Goal: Information Seeking & Learning: Learn about a topic

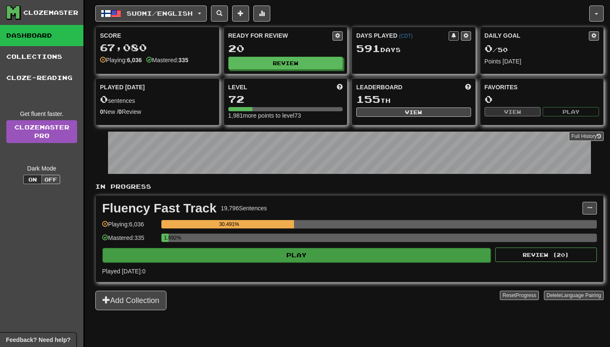
click at [353, 251] on button "Play" at bounding box center [296, 255] width 388 height 14
select select "**"
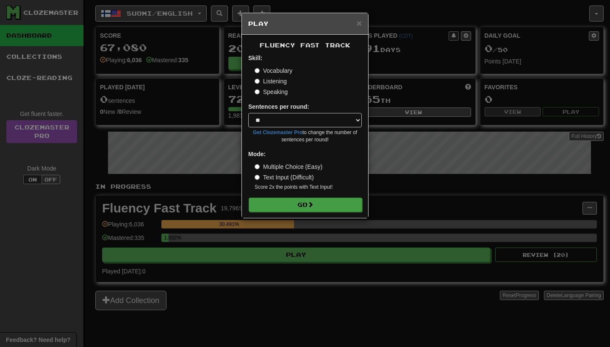
click at [347, 207] on button "Go" at bounding box center [304, 205] width 113 height 14
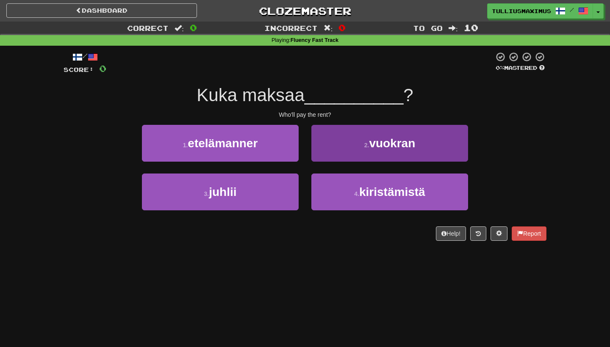
click at [360, 148] on button "2 . vuokran" at bounding box center [389, 143] width 157 height 37
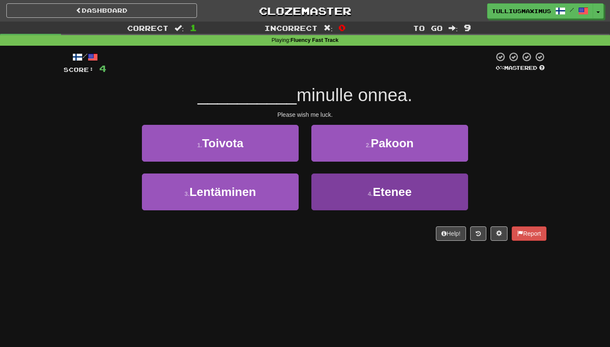
click at [339, 193] on button "4 . Etenee" at bounding box center [389, 192] width 157 height 37
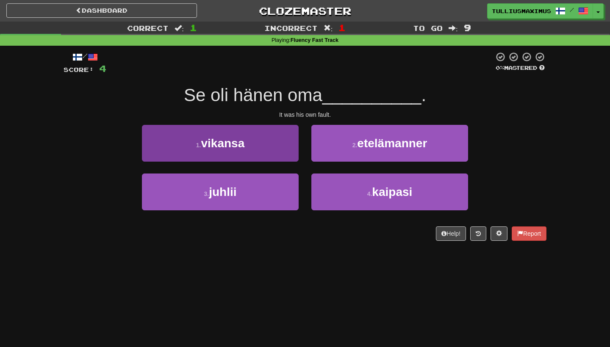
click at [281, 153] on button "1 . vikansa" at bounding box center [220, 143] width 157 height 37
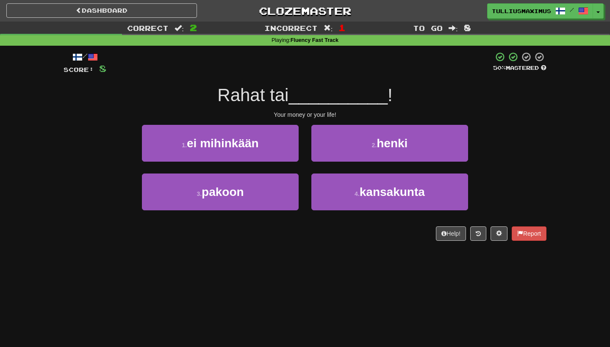
click at [286, 212] on div "3 . pakoon" at bounding box center [219, 198] width 169 height 49
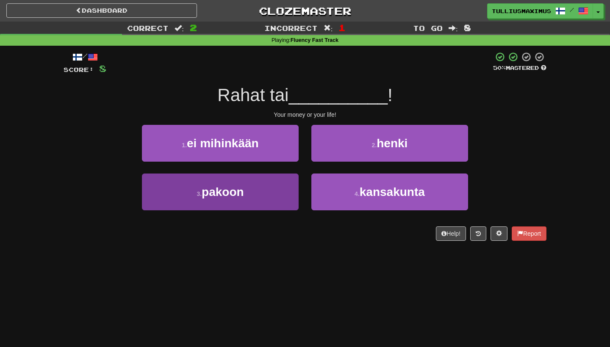
click at [284, 204] on button "3 . pakoon" at bounding box center [220, 192] width 157 height 37
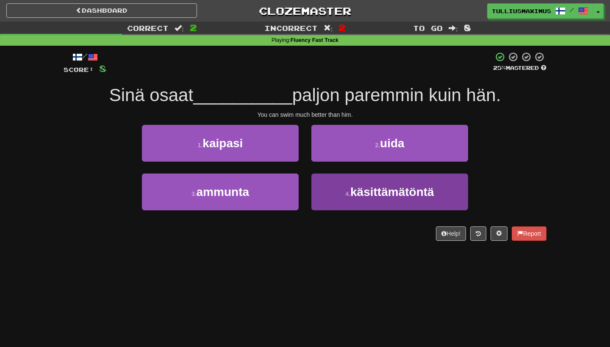
click at [324, 192] on button "4 . käsittämätöntä" at bounding box center [389, 192] width 157 height 37
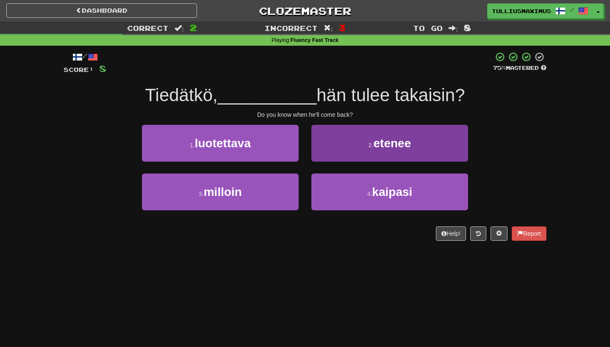
click at [320, 155] on button "2 . etenee" at bounding box center [389, 143] width 157 height 37
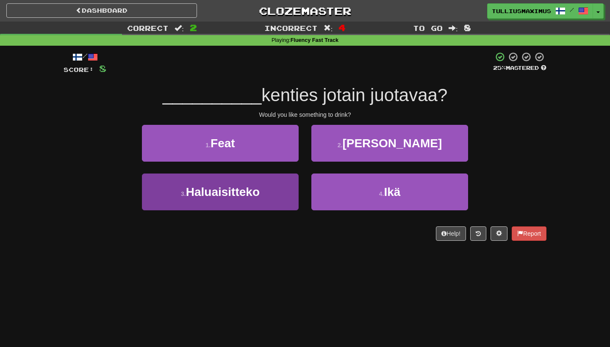
click at [276, 193] on button "3 . Haluaisitteko" at bounding box center [220, 192] width 157 height 37
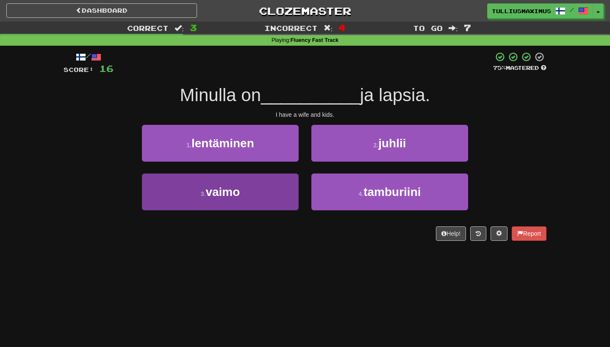
click at [280, 185] on button "3 . vaimo" at bounding box center [220, 192] width 157 height 37
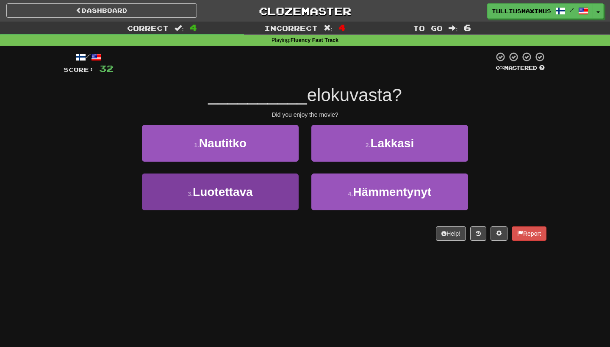
click at [286, 186] on button "3 . Luotettava" at bounding box center [220, 192] width 157 height 37
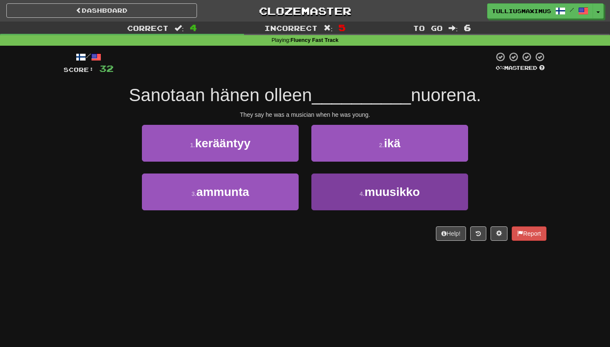
click at [326, 185] on button "4 . muusikko" at bounding box center [389, 192] width 157 height 37
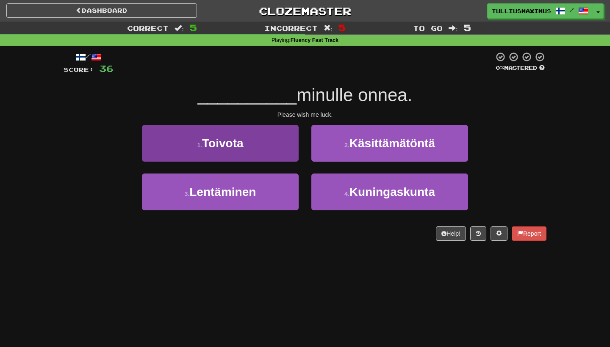
click at [282, 155] on button "1 . Toivota" at bounding box center [220, 143] width 157 height 37
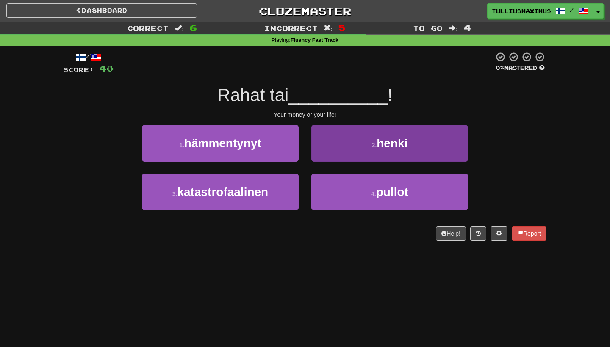
click at [339, 147] on button "2 . henki" at bounding box center [389, 143] width 157 height 37
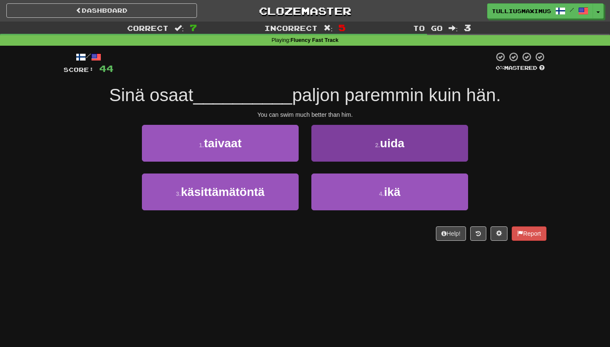
click at [342, 153] on button "2 . uida" at bounding box center [389, 143] width 157 height 37
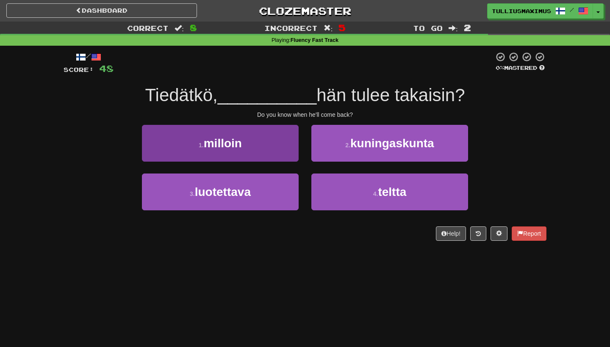
click at [278, 152] on button "1 . milloin" at bounding box center [220, 143] width 157 height 37
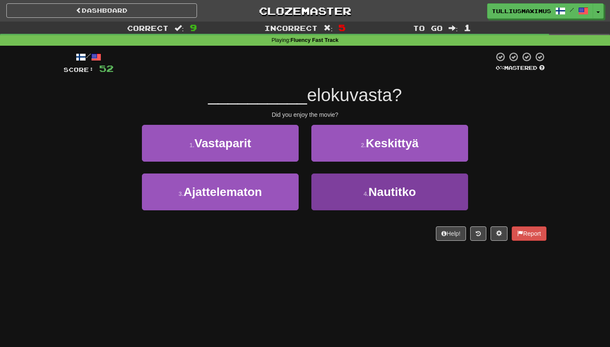
click at [337, 195] on button "4 . Nautitko" at bounding box center [389, 192] width 157 height 37
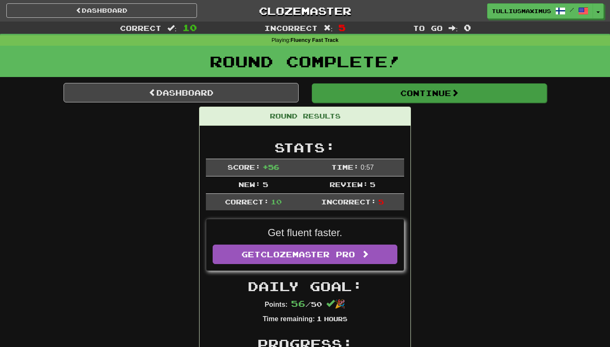
click at [332, 90] on button "Continue" at bounding box center [429, 92] width 235 height 19
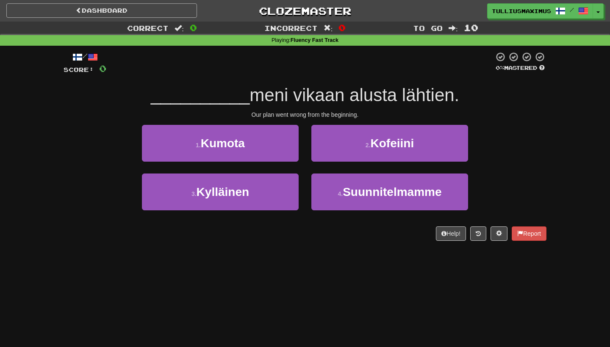
click at [117, 17] on link "Dashboard" at bounding box center [101, 10] width 190 height 14
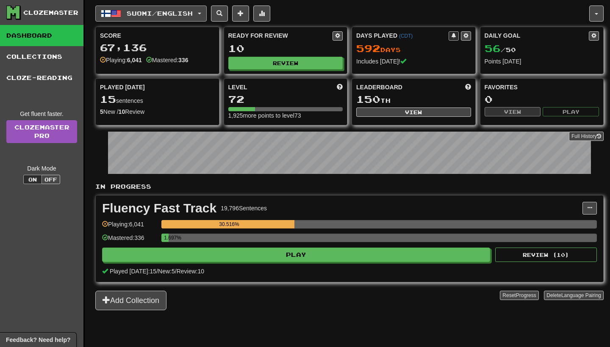
click at [180, 14] on span "Suomi / English" at bounding box center [160, 13] width 66 height 7
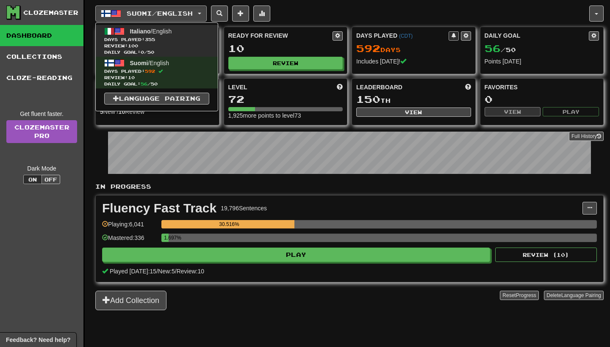
click at [188, 37] on span "Days Played: 355" at bounding box center [156, 39] width 105 height 6
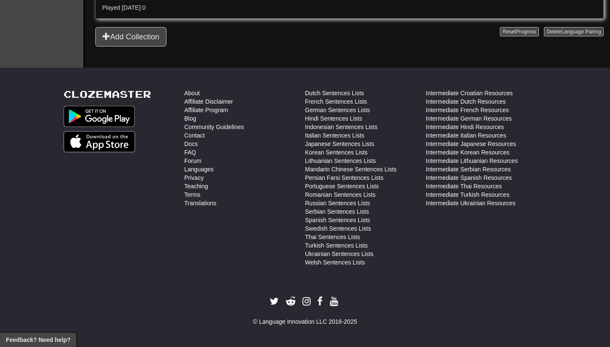
scroll to position [498, 0]
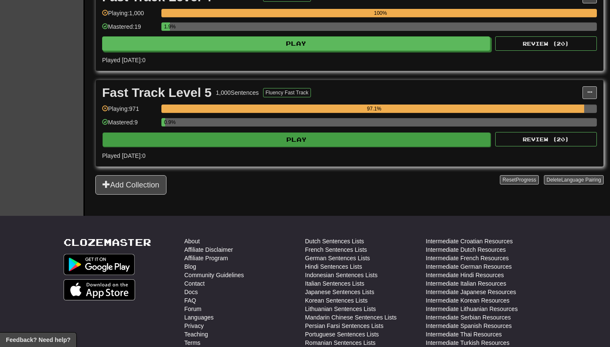
click at [332, 141] on button "Play" at bounding box center [296, 139] width 388 height 14
select select "**"
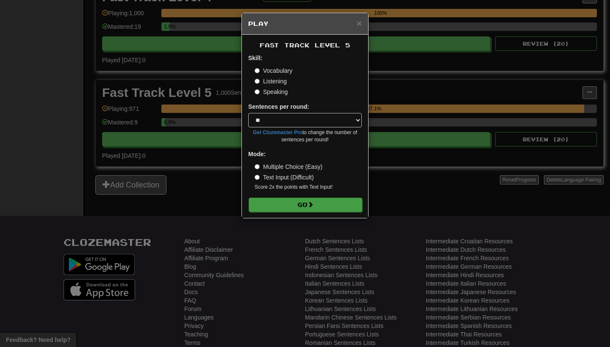
click at [294, 207] on button "Go" at bounding box center [304, 205] width 113 height 14
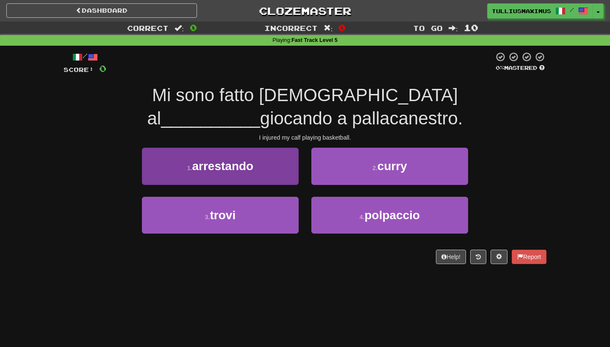
click at [284, 148] on button "1 . arrestando" at bounding box center [220, 166] width 157 height 37
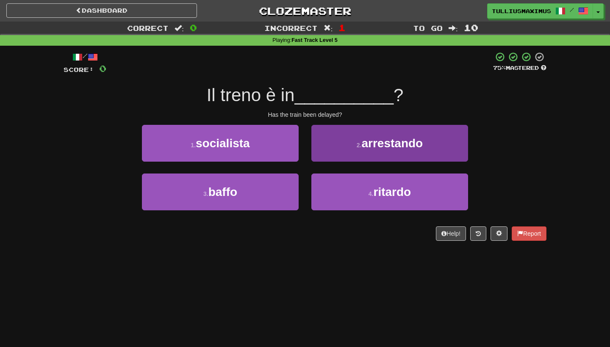
click at [320, 133] on button "2 . arrestando" at bounding box center [389, 143] width 157 height 37
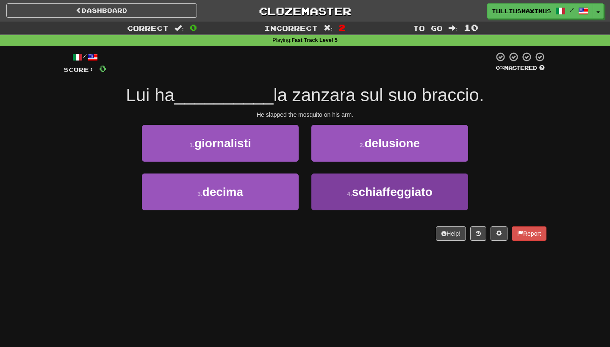
click at [328, 194] on button "4 . schiaffeggiato" at bounding box center [389, 192] width 157 height 37
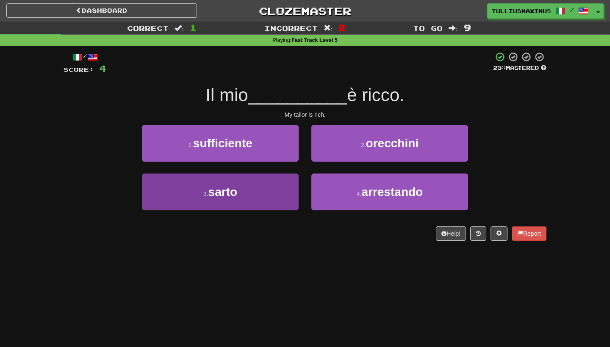
click at [261, 175] on button "3 . sarto" at bounding box center [220, 192] width 157 height 37
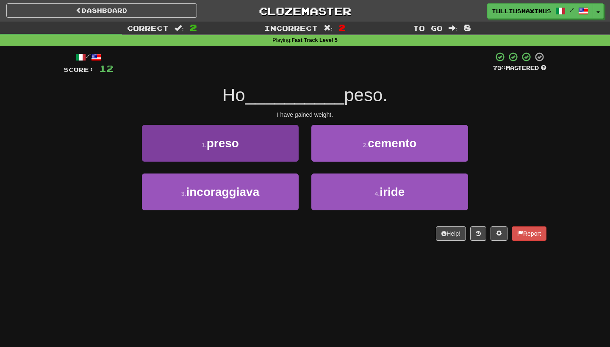
click at [292, 151] on button "1 . preso" at bounding box center [220, 143] width 157 height 37
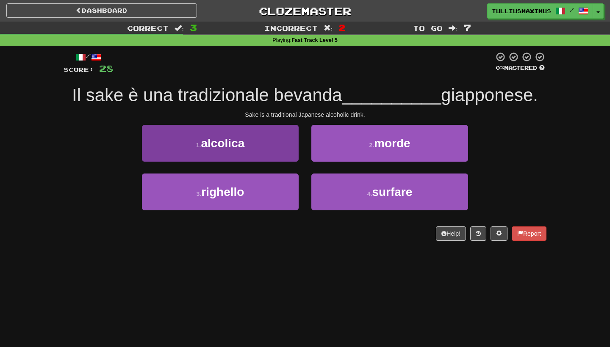
click at [279, 149] on button "1 . alcolica" at bounding box center [220, 143] width 157 height 37
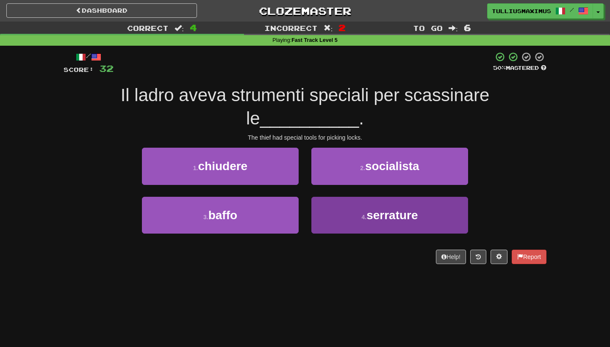
click at [357, 206] on button "4 . serrature" at bounding box center [389, 215] width 157 height 37
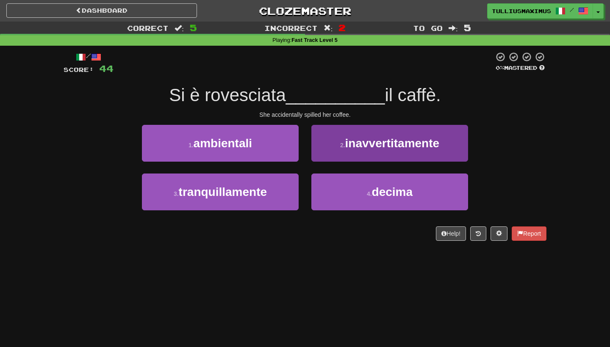
click at [323, 149] on button "2 . inavvertitamente" at bounding box center [389, 143] width 157 height 37
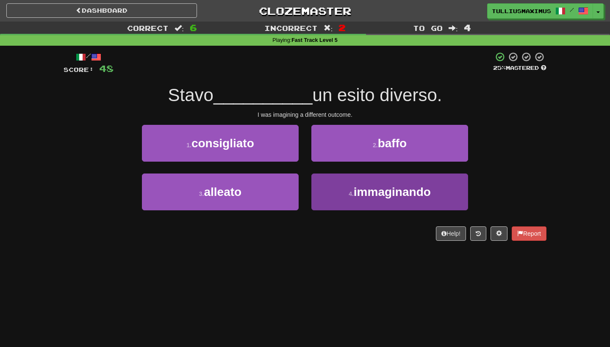
click at [328, 187] on button "4 . immaginando" at bounding box center [389, 192] width 157 height 37
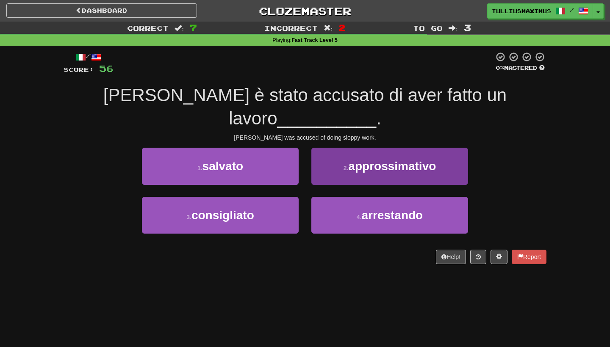
click at [326, 152] on button "2 . approssimativo" at bounding box center [389, 166] width 157 height 37
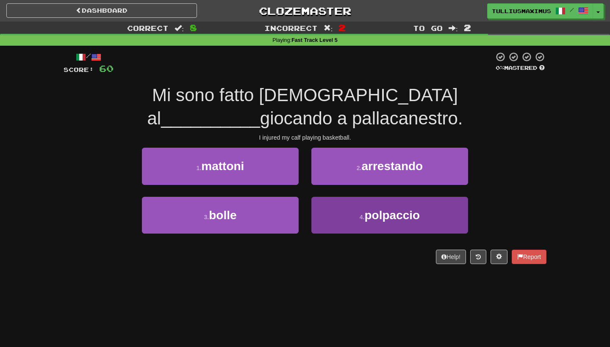
click at [330, 197] on button "4 . polpaccio" at bounding box center [389, 215] width 157 height 37
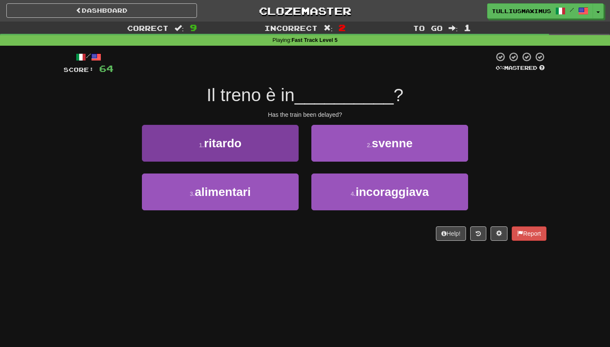
click at [274, 157] on button "1 . ritardo" at bounding box center [220, 143] width 157 height 37
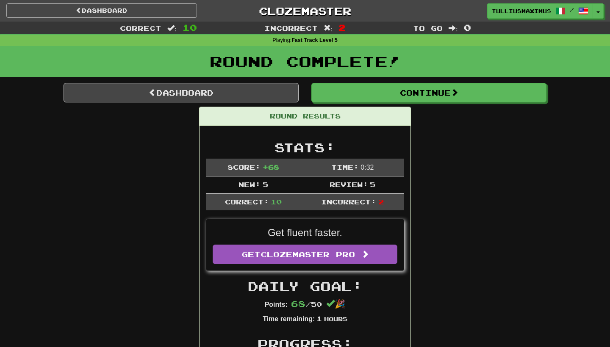
click at [166, 8] on link "Dashboard" at bounding box center [101, 10] width 190 height 14
